Goal: Task Accomplishment & Management: Use online tool/utility

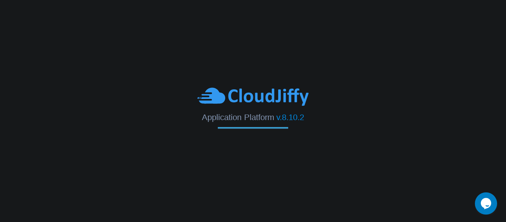
click at [301, 155] on body "Application Platform v.8.10.2" at bounding box center [253, 111] width 506 height 222
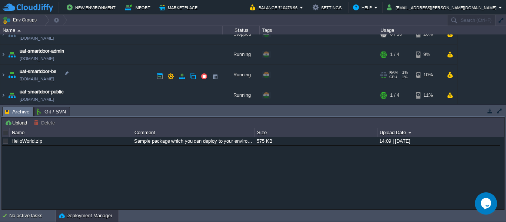
scroll to position [93, 0]
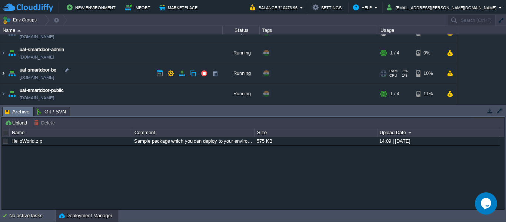
click at [4, 76] on img at bounding box center [3, 73] width 6 height 20
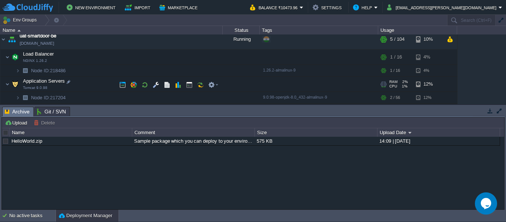
scroll to position [130, 0]
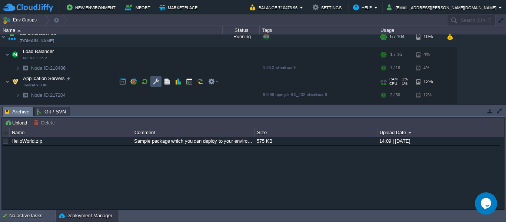
click at [157, 79] on button "button" at bounding box center [156, 81] width 7 height 7
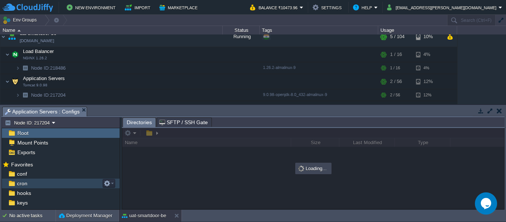
scroll to position [54, 0]
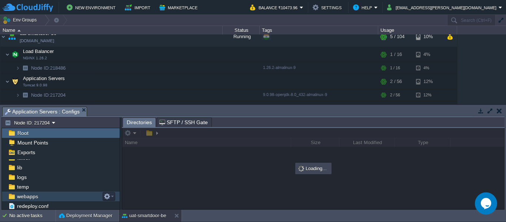
click at [40, 196] on div "webapps" at bounding box center [61, 197] width 118 height 10
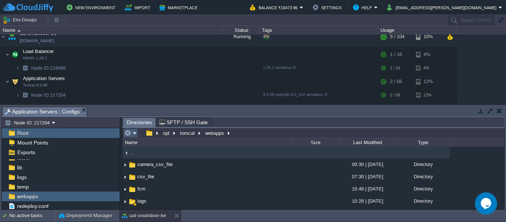
click at [136, 134] on em at bounding box center [131, 133] width 12 height 7
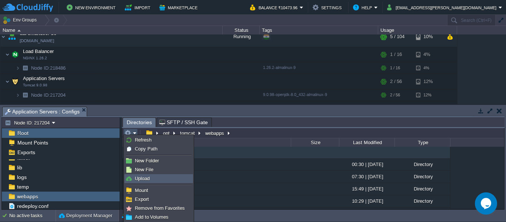
click at [147, 179] on span "Upload" at bounding box center [142, 179] width 15 height 6
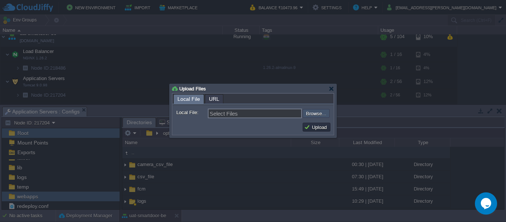
click at [308, 115] on input "file" at bounding box center [283, 113] width 94 height 9
type input "C:\fakepath\smartdoor-smartlockservice-1.1.1-SNAPSHOT.jar"
type input "smartdoor-smartlockservice-1.1.1-SNAPSHOT.jar"
click at [314, 129] on button "Upload" at bounding box center [316, 127] width 25 height 7
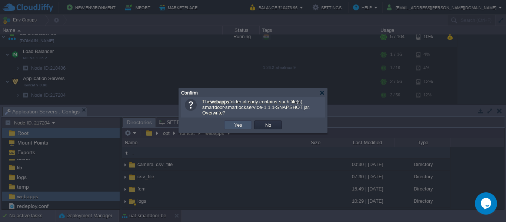
click at [234, 128] on button "Yes" at bounding box center [238, 125] width 13 height 7
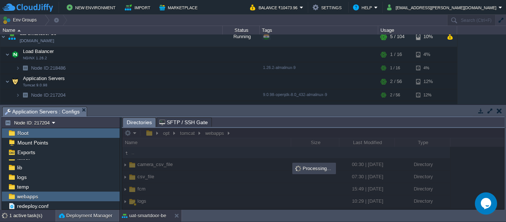
click at [31, 218] on div "1 active task(s)" at bounding box center [32, 216] width 46 height 12
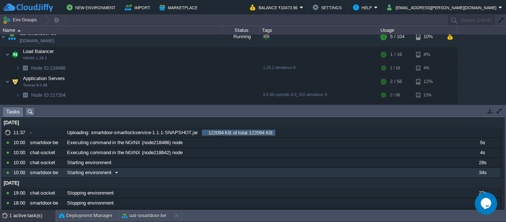
scroll to position [0, 0]
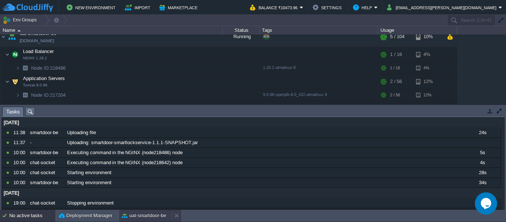
click at [141, 211] on div "uat-smartdoor-be" at bounding box center [145, 216] width 53 height 12
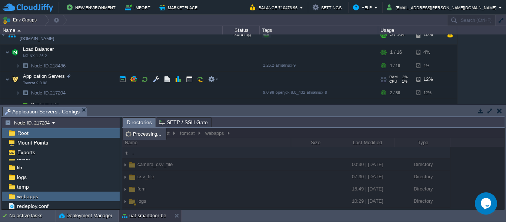
scroll to position [133, 0]
click at [184, 80] on td at bounding box center [189, 78] width 11 height 11
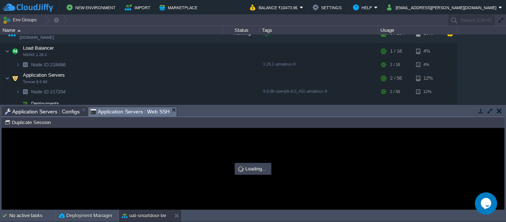
scroll to position [0, 0]
type input "#000000"
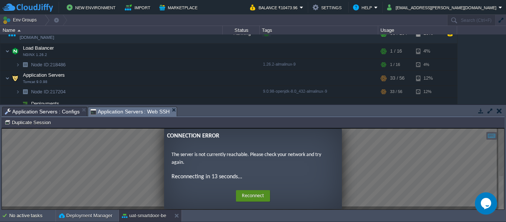
click at [250, 194] on button "Reconnect" at bounding box center [253, 196] width 34 height 12
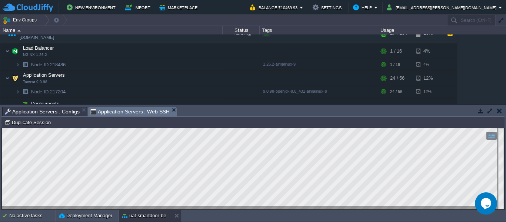
click at [112, 112] on span "Application Servers : Web SSH" at bounding box center [130, 111] width 80 height 9
click at [34, 215] on div "No active tasks" at bounding box center [32, 216] width 46 height 12
